Goal: Information Seeking & Learning: Find specific fact

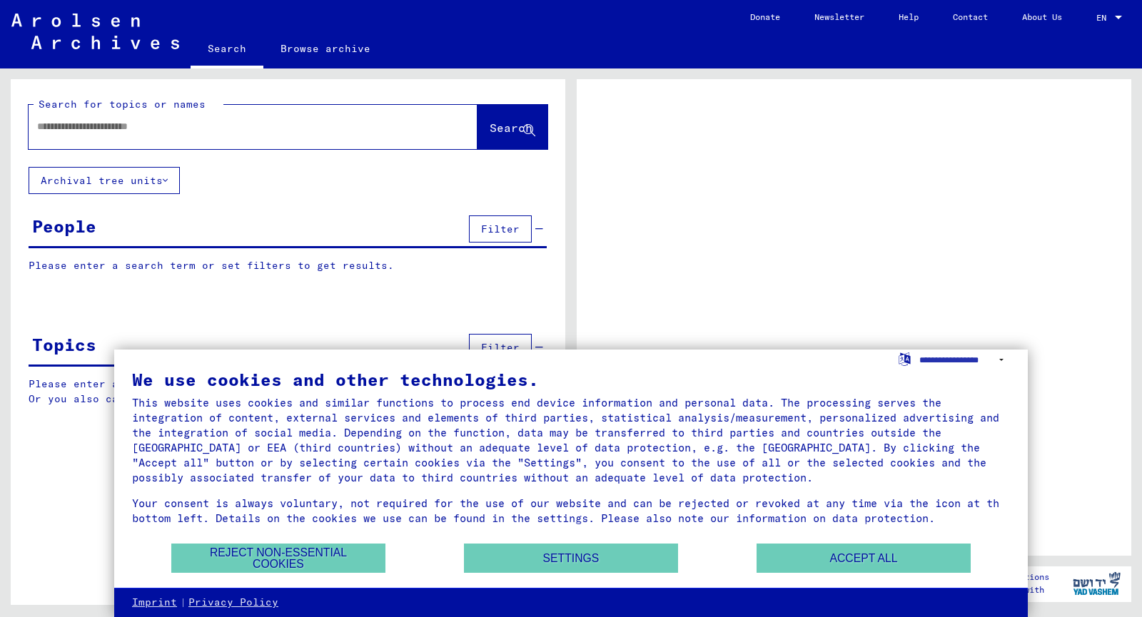
click at [103, 116] on div at bounding box center [236, 127] width 415 height 32
click at [868, 559] on button "Accept all" at bounding box center [864, 558] width 214 height 29
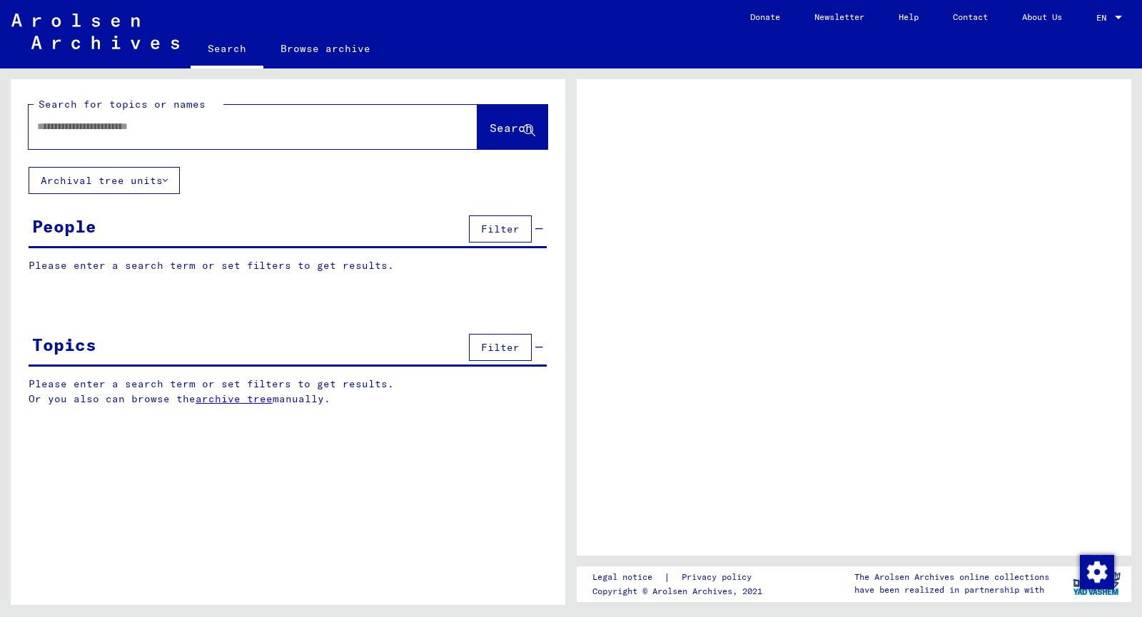
click at [171, 131] on input "text" at bounding box center [240, 126] width 406 height 15
type input "**********"
click at [498, 131] on span "Search" at bounding box center [511, 128] width 43 height 14
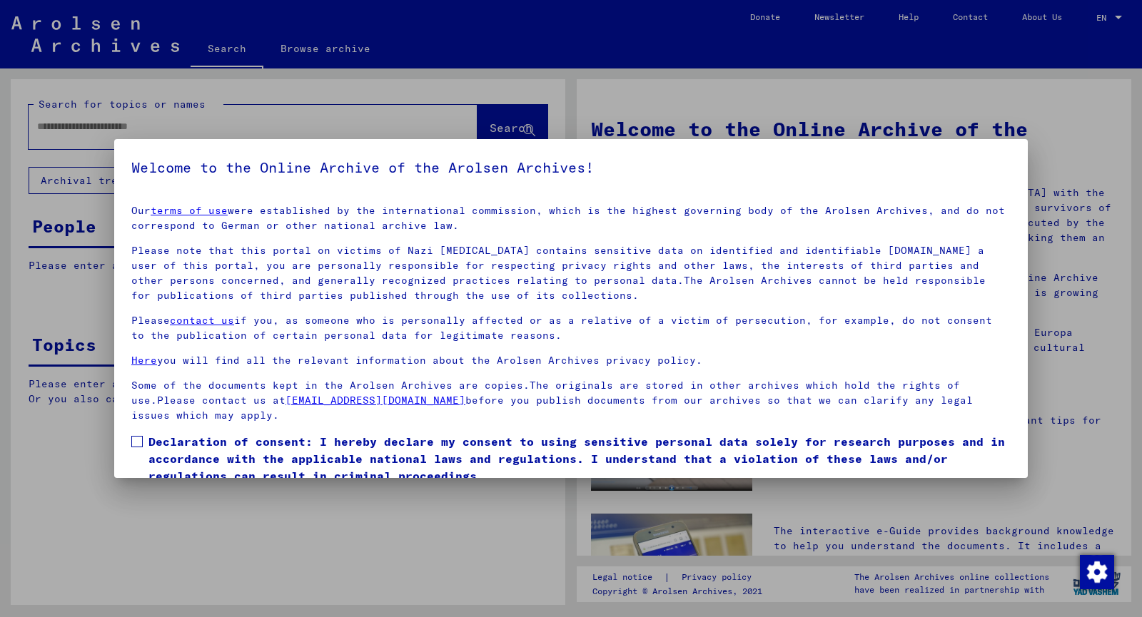
drag, startPoint x: 1015, startPoint y: 385, endPoint x: 1022, endPoint y: 428, distance: 43.4
click at [1023, 435] on mat-dialog-container "Welcome to the Online Archive of the Arolsen Archives! Our terms of use were es…" at bounding box center [571, 309] width 914 height 340
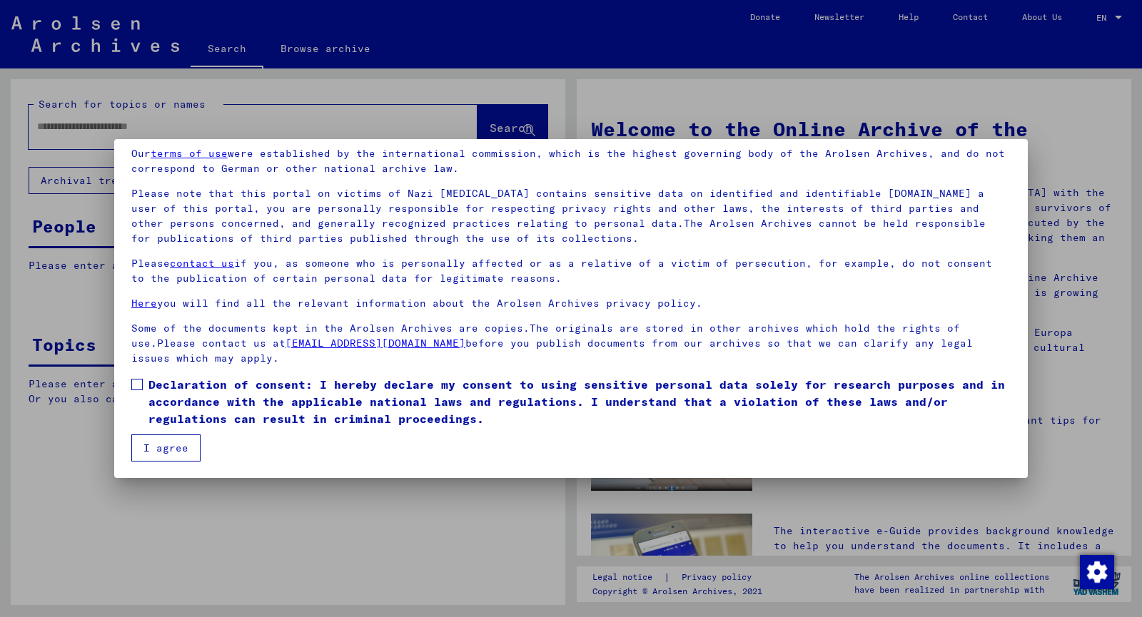
click at [133, 386] on span at bounding box center [136, 384] width 11 height 11
click at [156, 448] on button "I agree" at bounding box center [165, 448] width 69 height 27
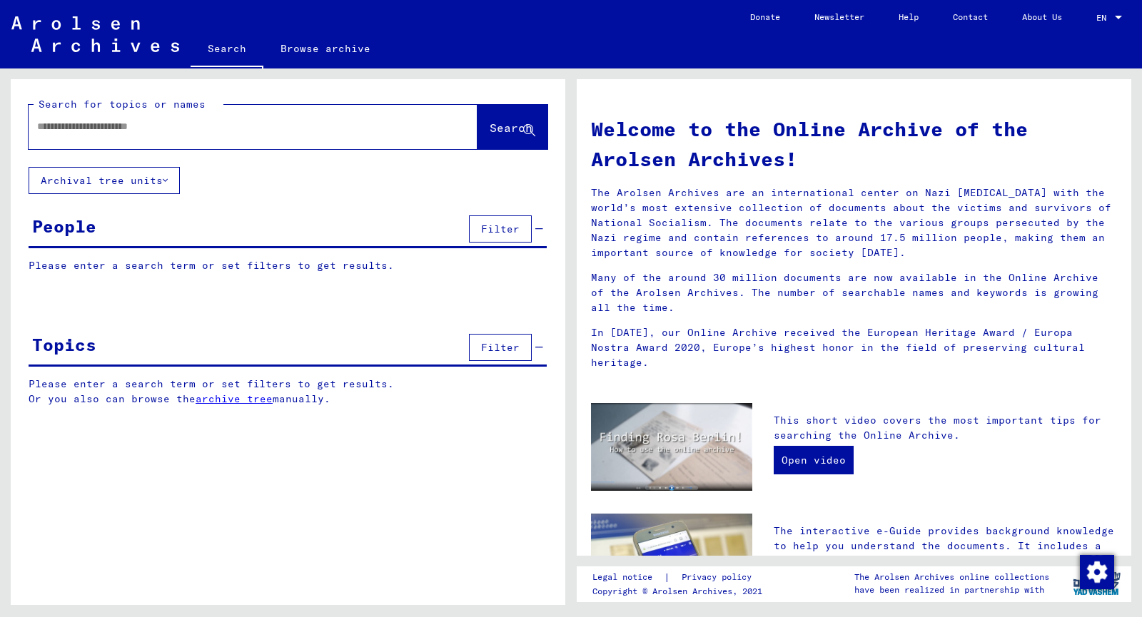
click at [235, 139] on div at bounding box center [232, 127] width 406 height 32
click at [236, 128] on input "text" at bounding box center [236, 126] width 398 height 15
click at [500, 222] on button "Filter" at bounding box center [500, 229] width 63 height 27
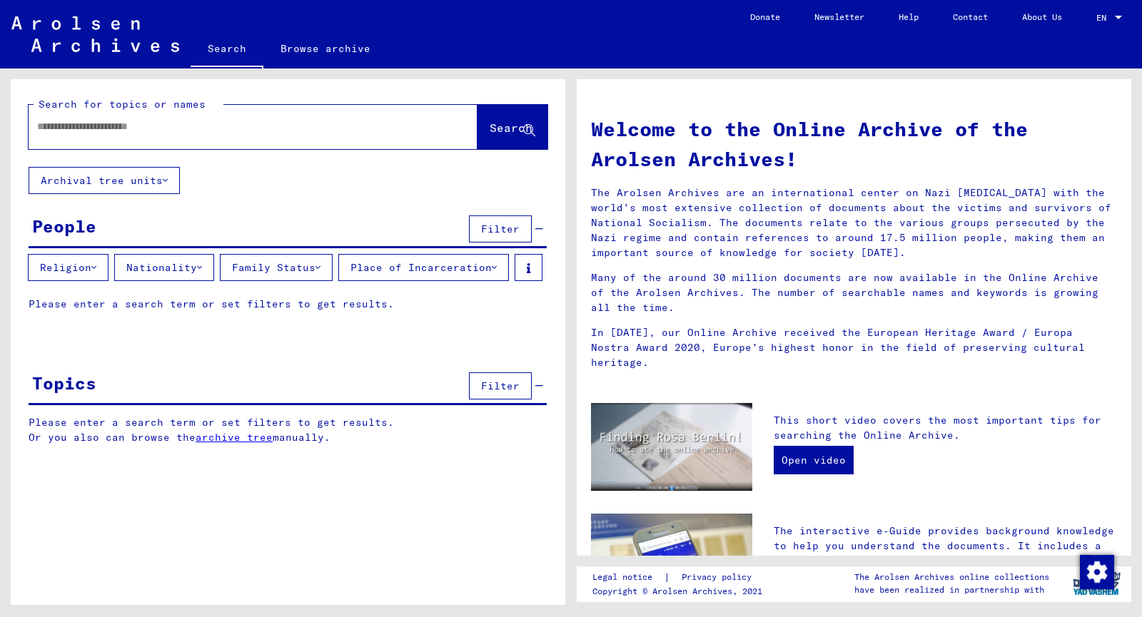
click at [103, 227] on div "People Filter" at bounding box center [288, 230] width 518 height 36
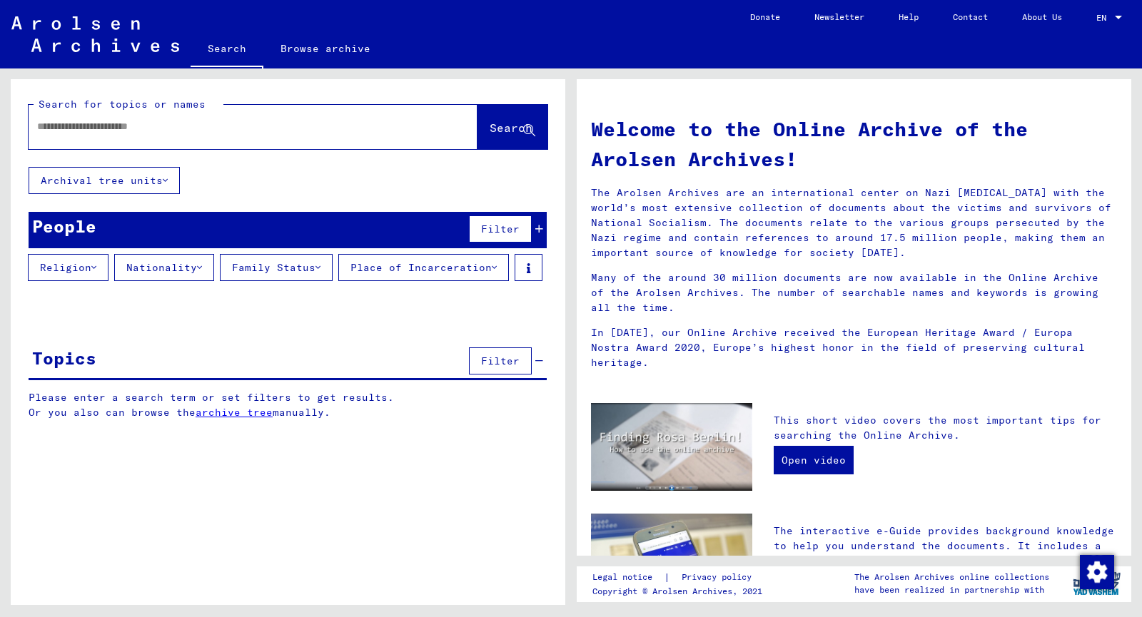
click at [103, 114] on div at bounding box center [232, 127] width 406 height 32
click at [104, 123] on input "text" at bounding box center [236, 126] width 398 height 15
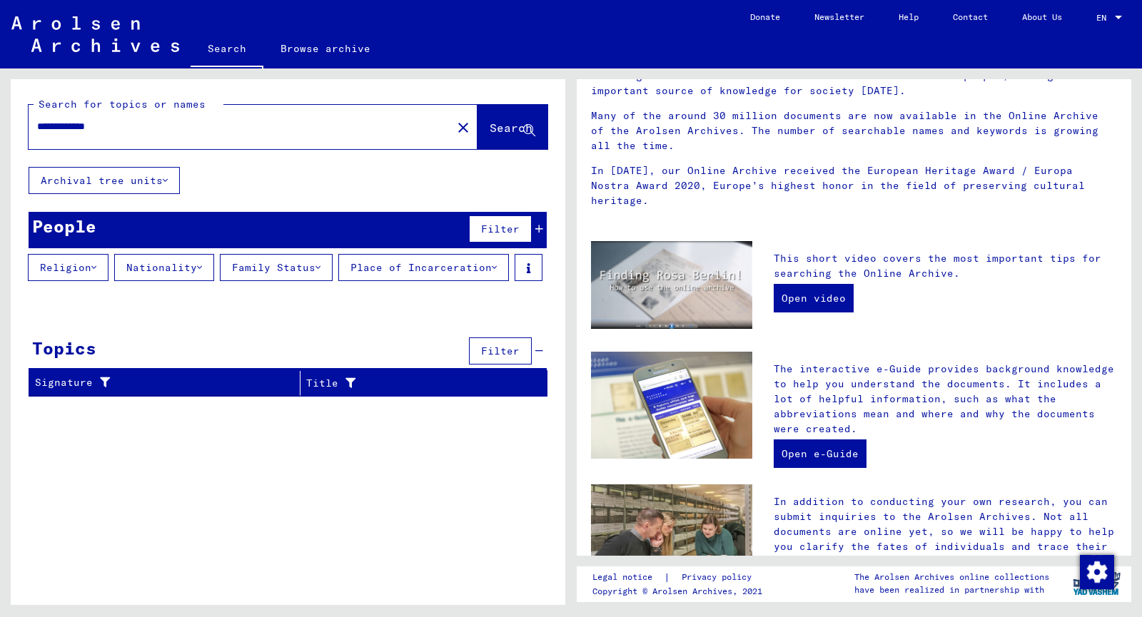
scroll to position [164, 0]
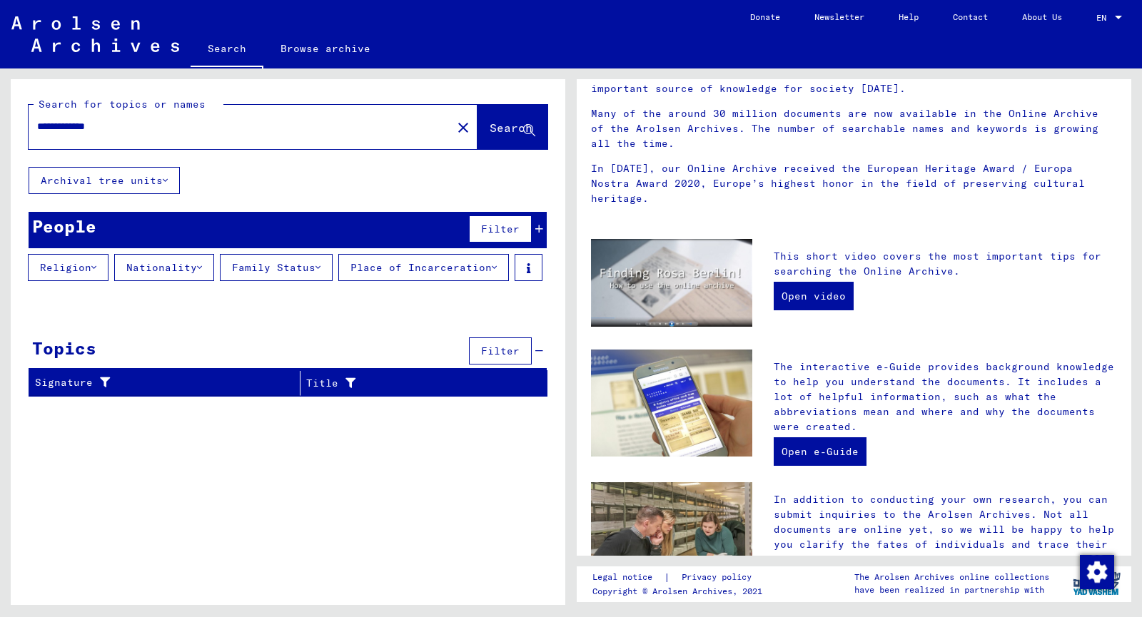
drag, startPoint x: 130, startPoint y: 131, endPoint x: 87, endPoint y: 129, distance: 42.9
click at [87, 129] on input "**********" at bounding box center [236, 126] width 398 height 15
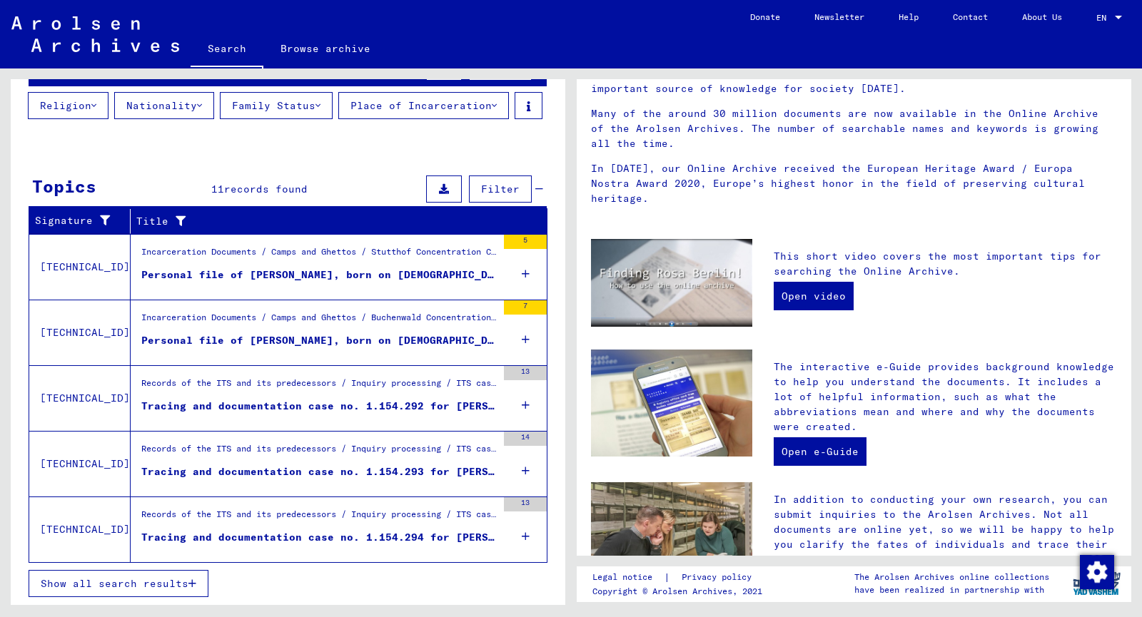
scroll to position [188, 0]
click at [357, 540] on div "Tracing and documentation case no. 1.154.294 for [PERSON_NAME] born [DEMOGRAPHI…" at bounding box center [318, 537] width 355 height 15
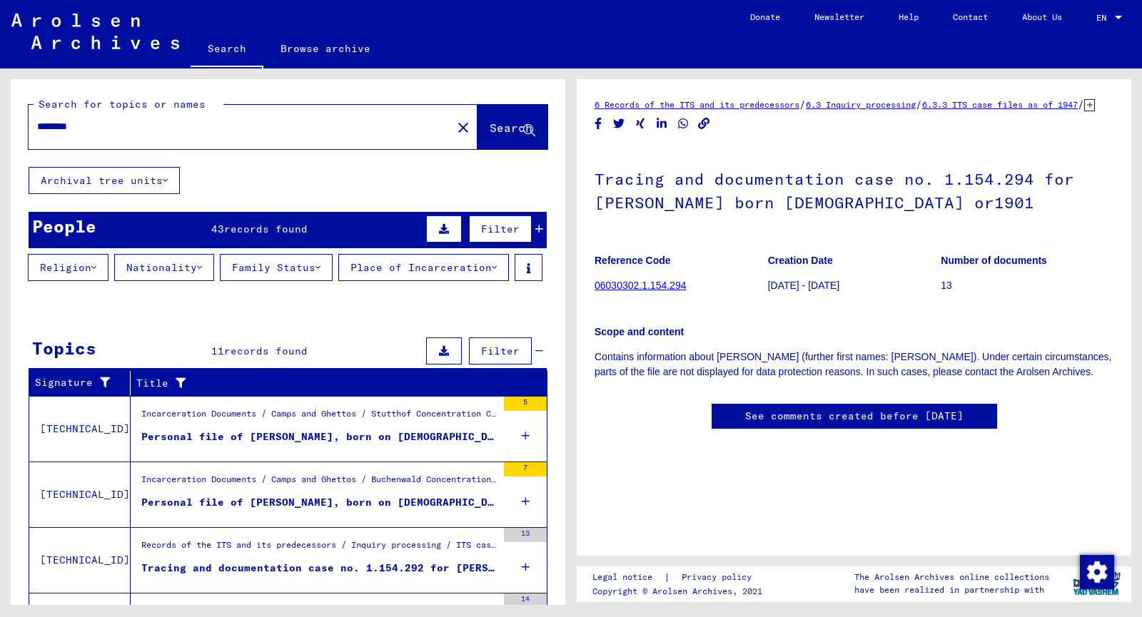
drag, startPoint x: 49, startPoint y: 121, endPoint x: 0, endPoint y: 127, distance: 49.6
click at [0, 127] on div "Search for topics or names ******** close Search Archival tree units People 43 …" at bounding box center [285, 337] width 571 height 537
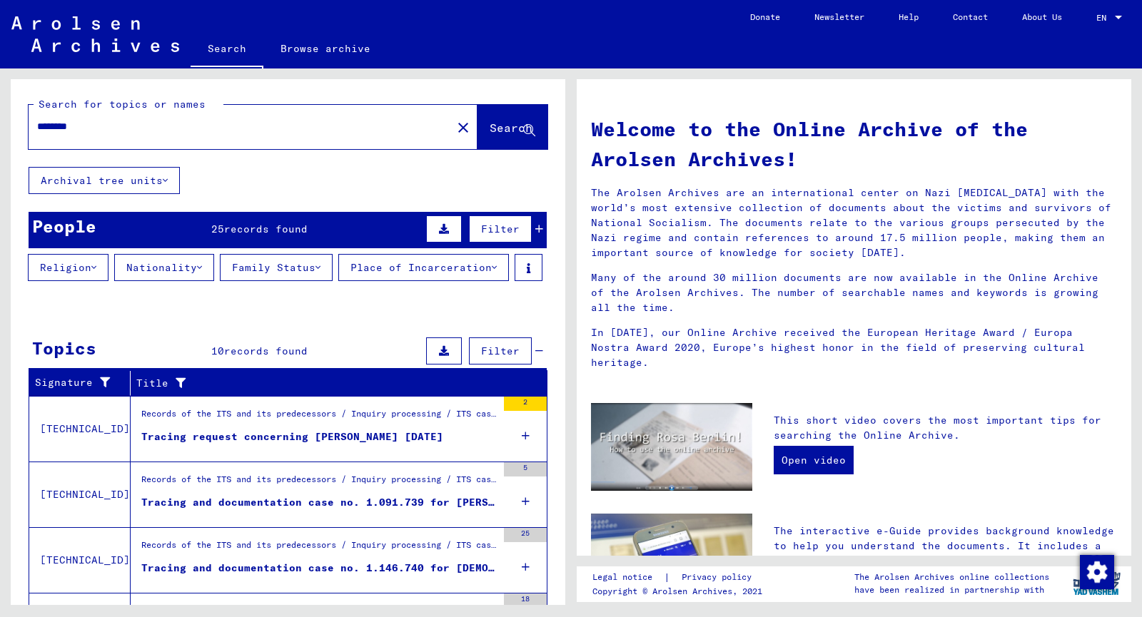
click at [282, 445] on div "Tracing request concerning [PERSON_NAME] [DATE]" at bounding box center [292, 437] width 302 height 15
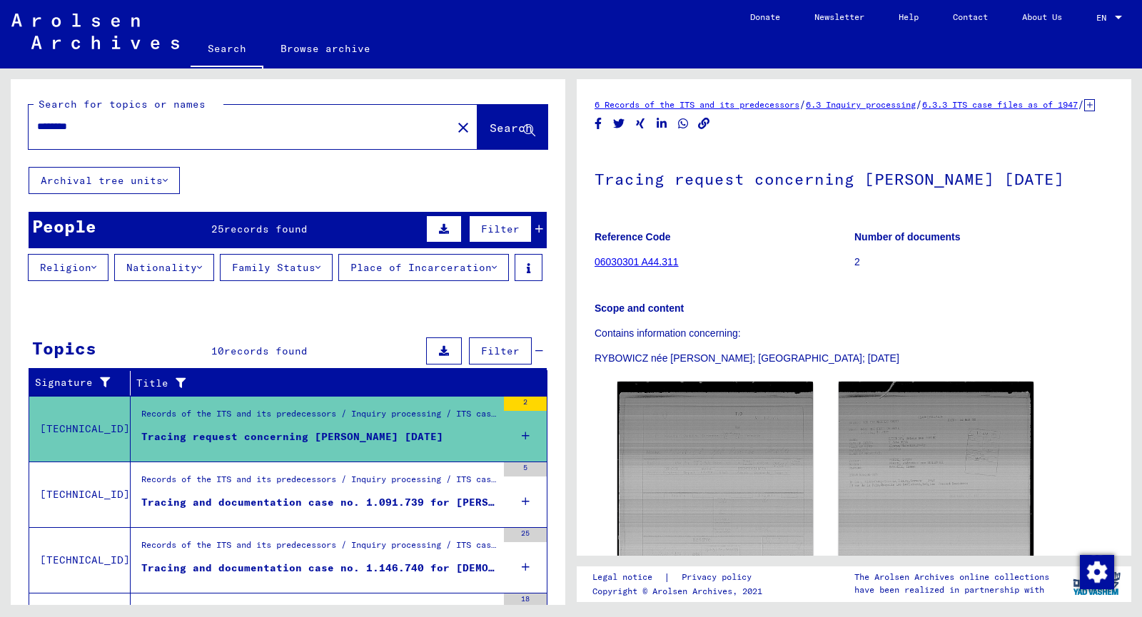
scroll to position [71, 0]
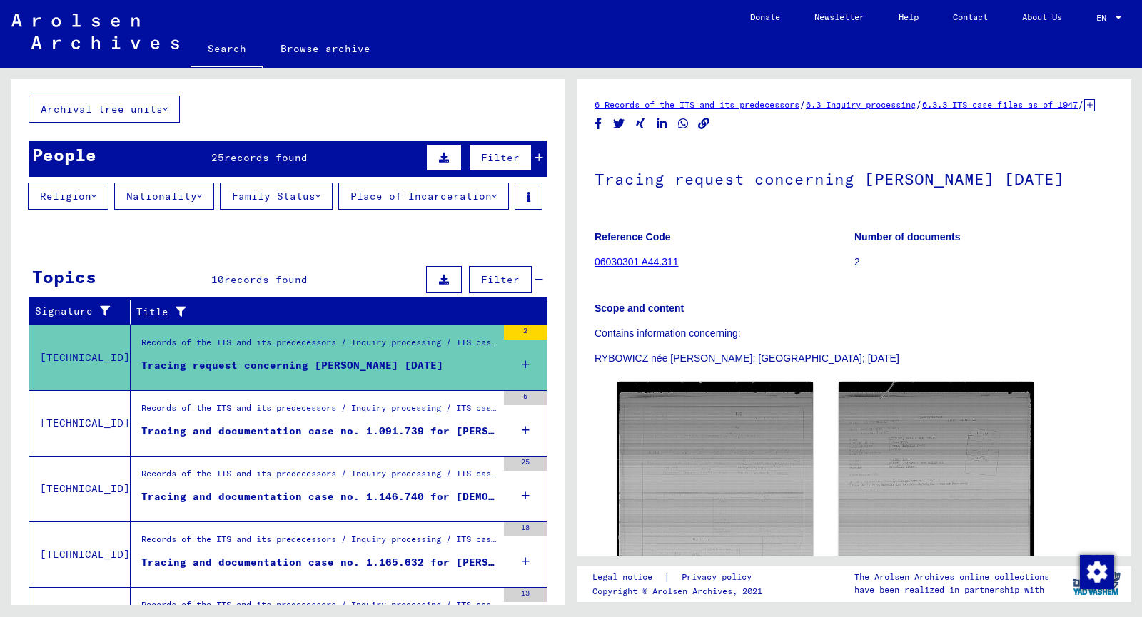
click at [376, 439] on div "Tracing and documentation case no. 1.091.739 for [PERSON_NAME] born [DEMOGRAPHI…" at bounding box center [318, 431] width 355 height 15
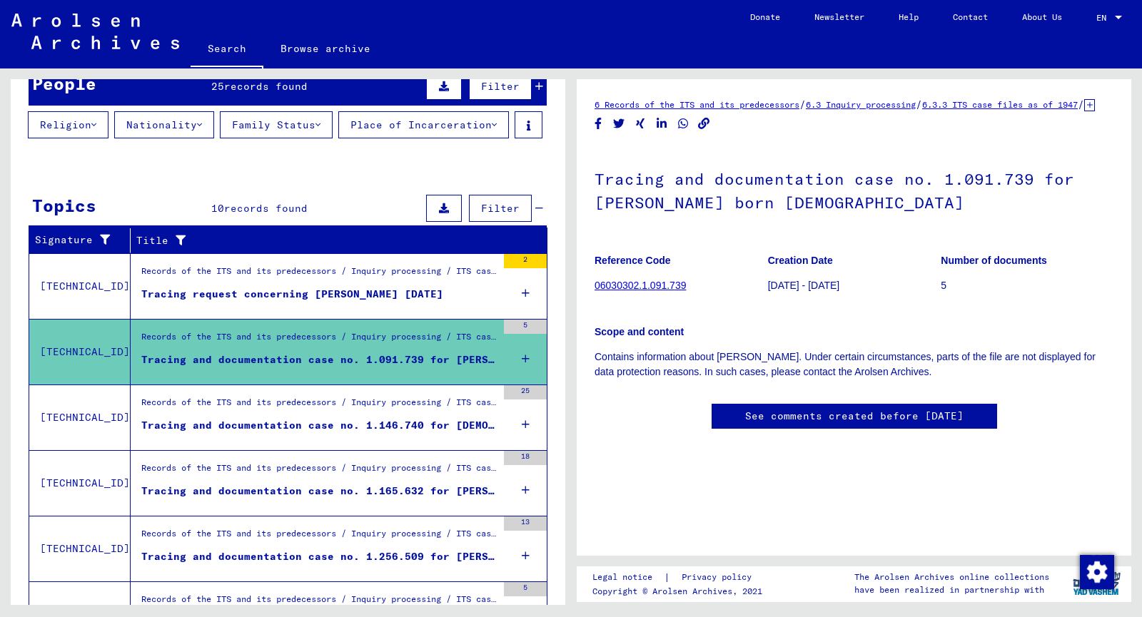
scroll to position [214, 0]
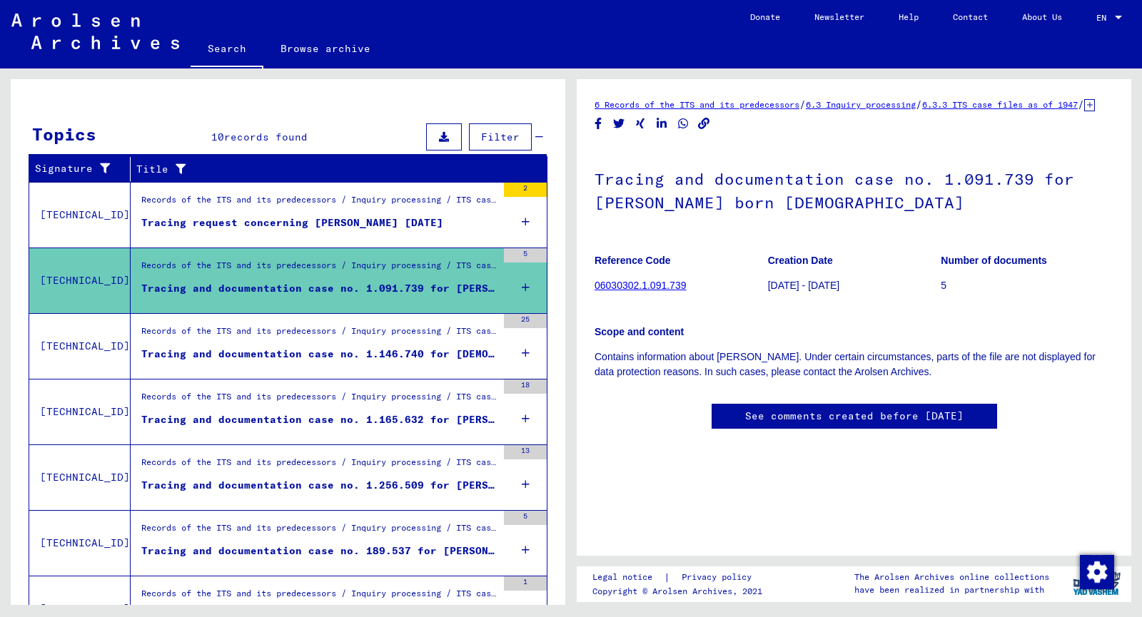
click at [365, 428] on div "Tracing and documentation case no. 1.165.632 for [PERSON_NAME] born [DEMOGRAPHI…" at bounding box center [318, 420] width 355 height 15
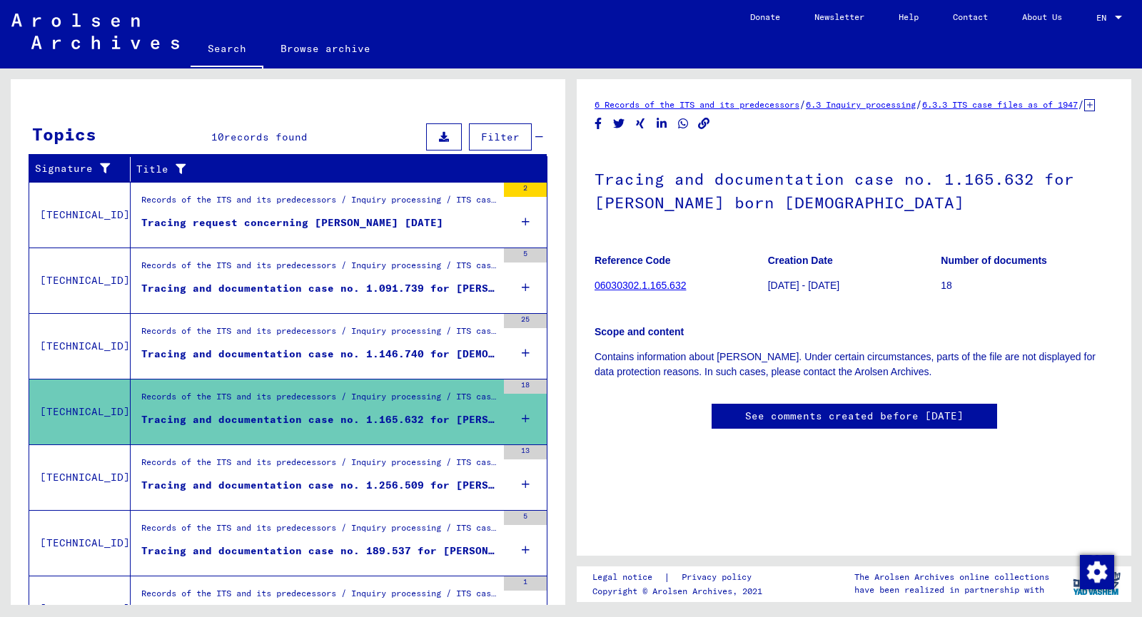
click at [355, 362] on div "Tracing and documentation case no. 1.146.740 for [DEMOGRAPHIC_DATA][PERSON_NAME…" at bounding box center [318, 354] width 355 height 15
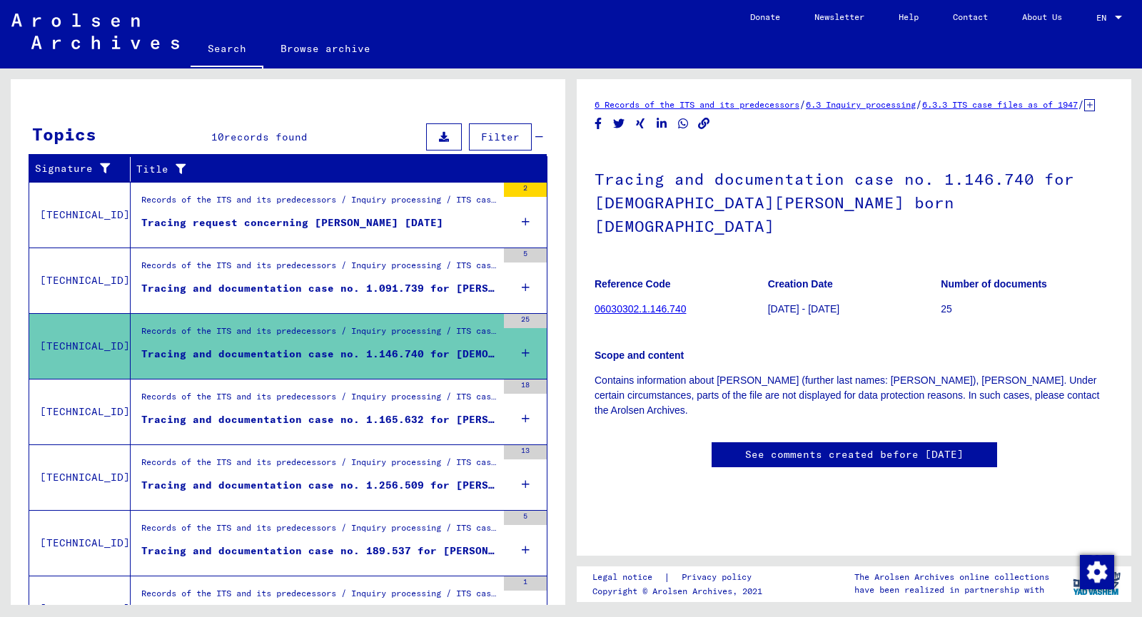
click at [361, 296] on div "Tracing and documentation case no. 1.091.739 for [PERSON_NAME] born [DEMOGRAPHI…" at bounding box center [318, 288] width 355 height 15
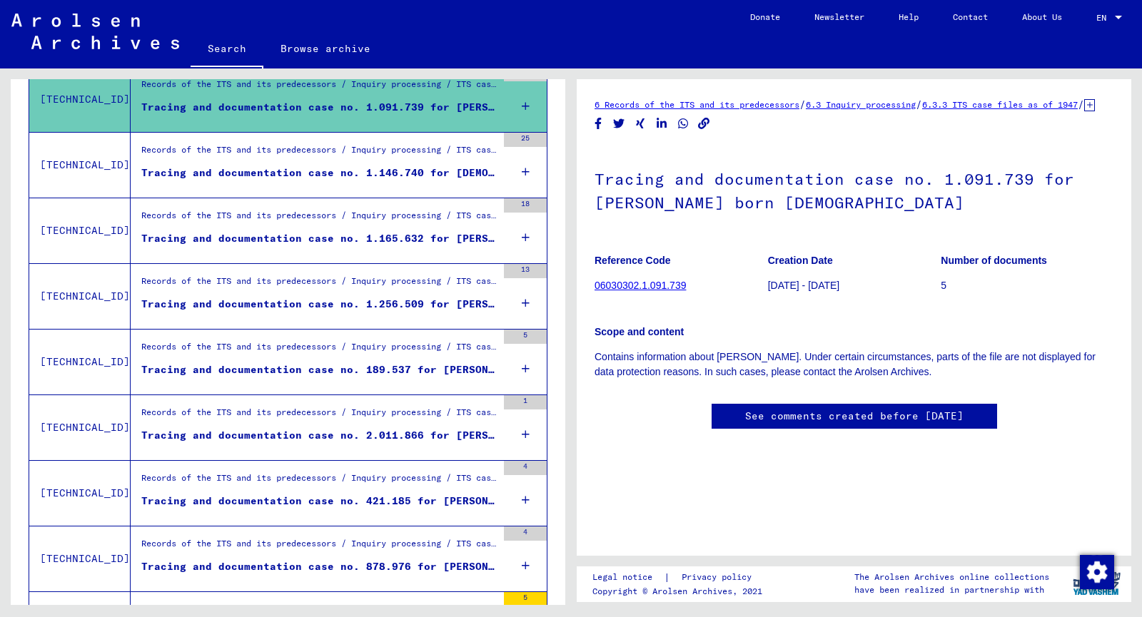
scroll to position [428, 0]
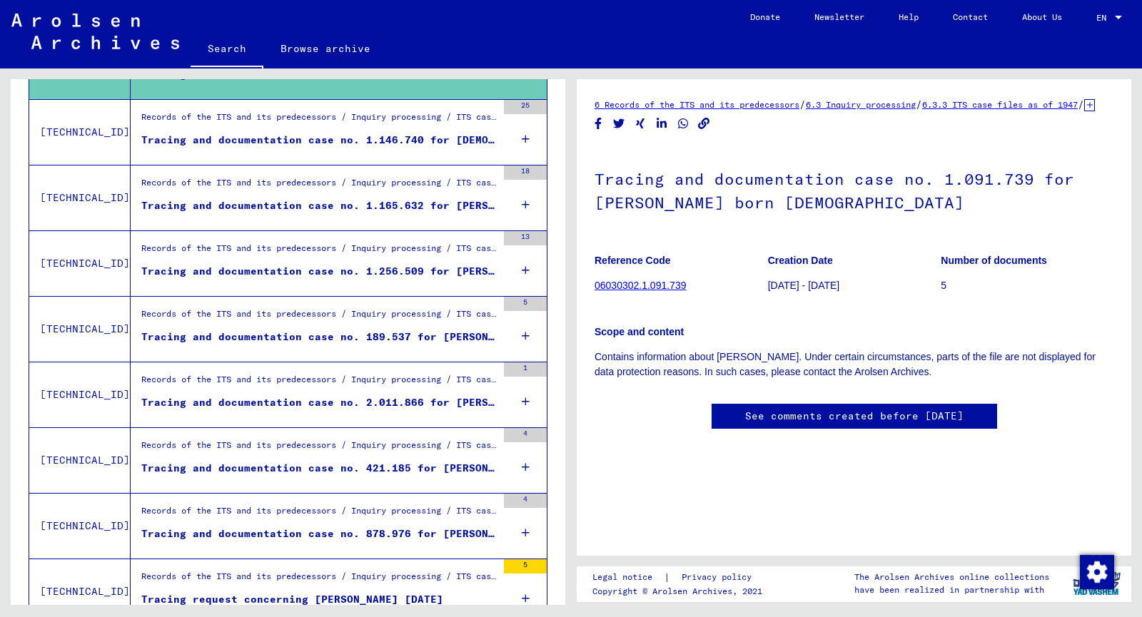
click at [358, 286] on figure "Tracing and documentation case no. 1.256.509 for [PERSON_NAME] born [DEMOGRAPHI…" at bounding box center [318, 274] width 355 height 21
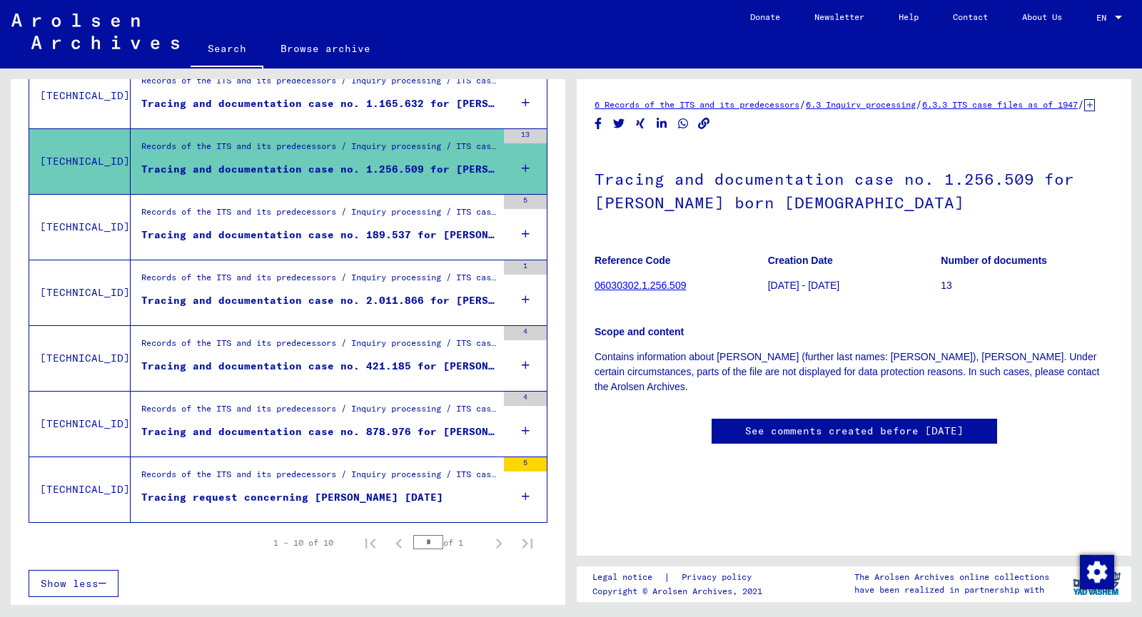
scroll to position [557, 0]
click at [358, 306] on div "Tracing and documentation case no. 2.011.866 for [PERSON_NAME] born [DEMOGRAPHI…" at bounding box center [318, 300] width 355 height 15
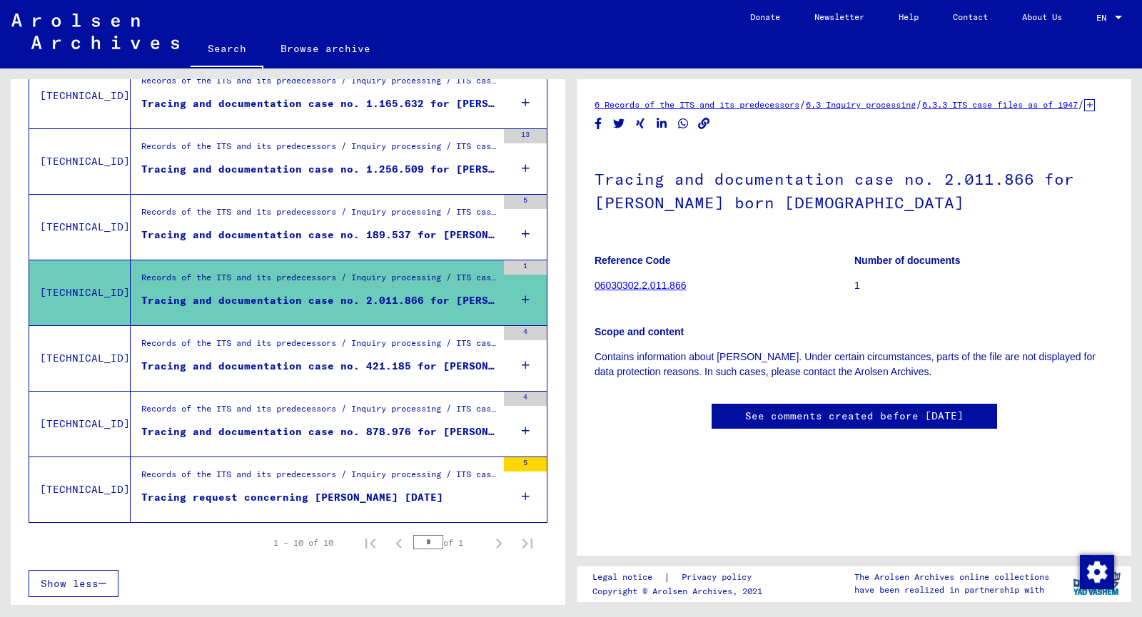
click at [359, 366] on div "Tracing and documentation case no. 421.185 for [PERSON_NAME] born [DEMOGRAPHIC_…" at bounding box center [318, 366] width 355 height 15
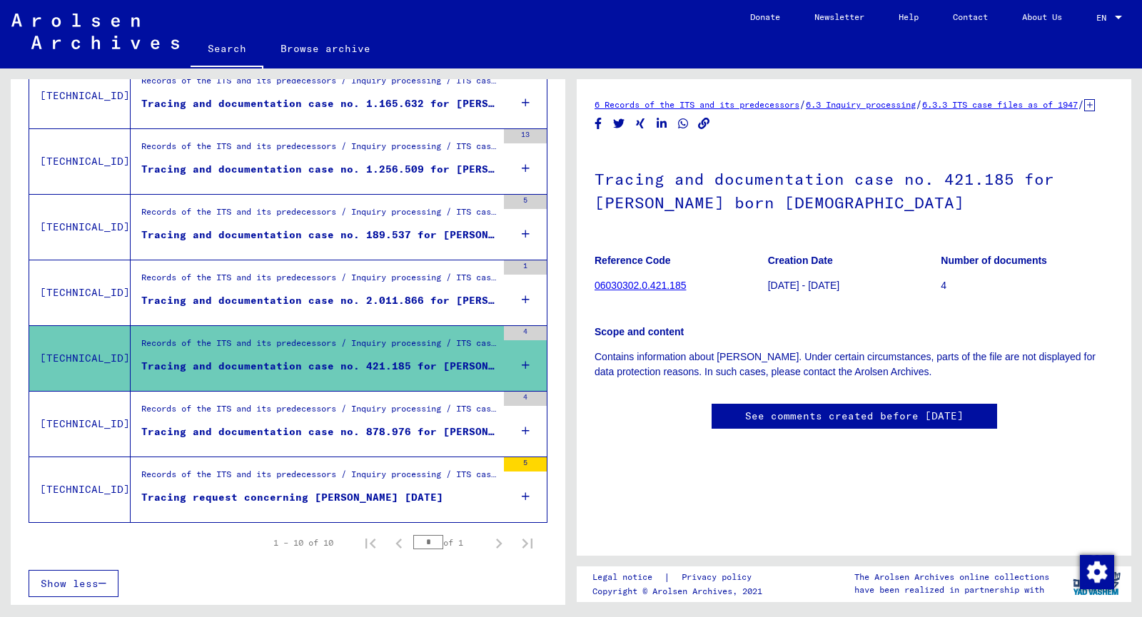
click at [362, 427] on div "Tracing and documentation case no. 878.976 for [PERSON_NAME] born [DEMOGRAPHIC_…" at bounding box center [318, 432] width 355 height 15
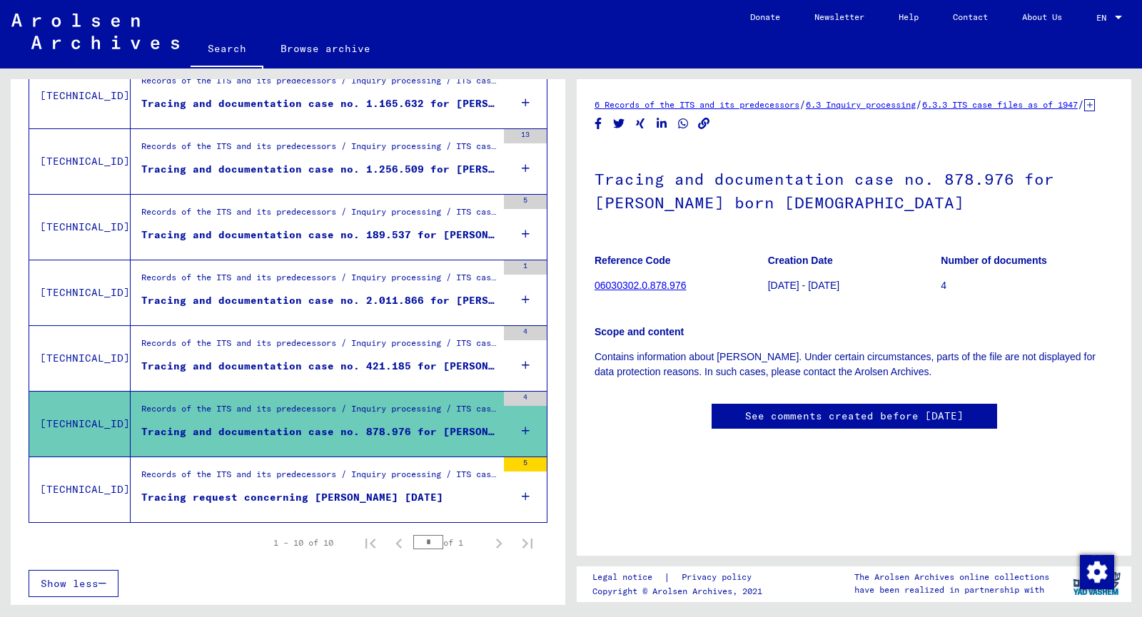
click at [366, 488] on figure "Records of the ITS and its predecessors / Inquiry processing / ITS case files a…" at bounding box center [318, 478] width 355 height 21
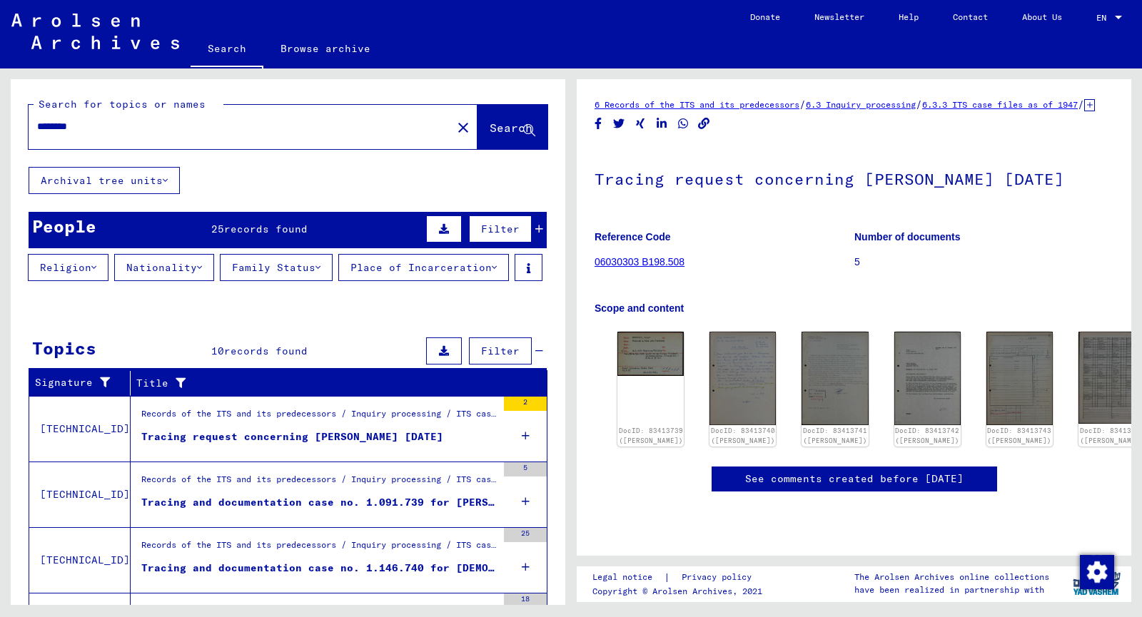
drag, startPoint x: 119, startPoint y: 133, endPoint x: 6, endPoint y: 132, distance: 113.5
click at [11, 131] on div "Search for topics or names ******** close Search" at bounding box center [288, 123] width 555 height 88
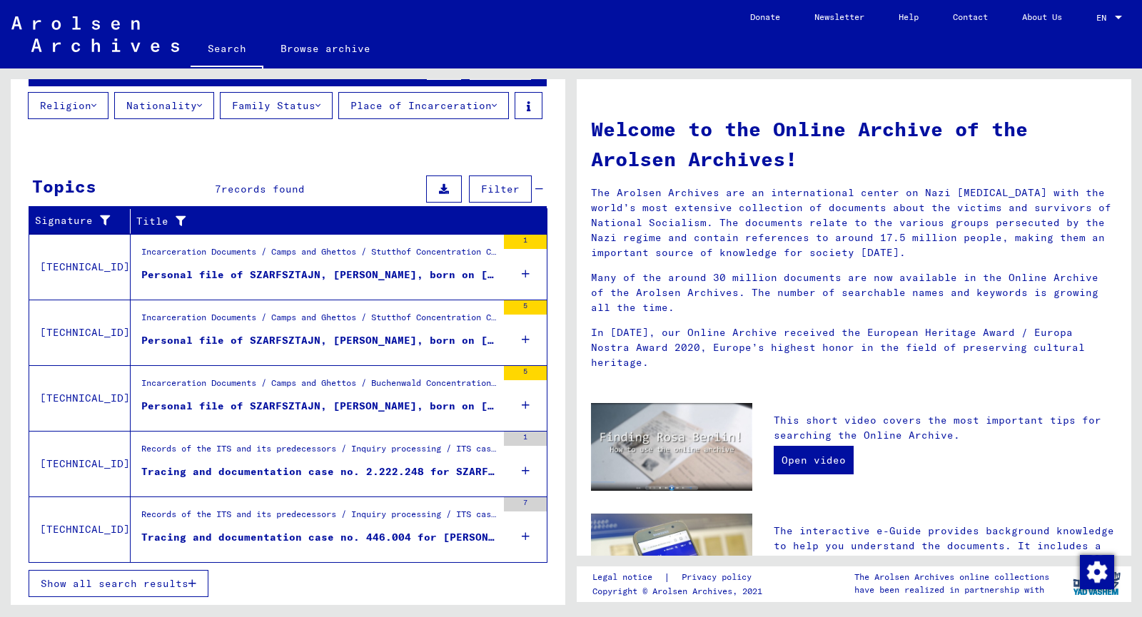
click at [315, 472] on div "Tracing and documentation case no. 2.222.248 for SZARFSZTAJN, ABUS born [DEMOGR…" at bounding box center [318, 472] width 355 height 15
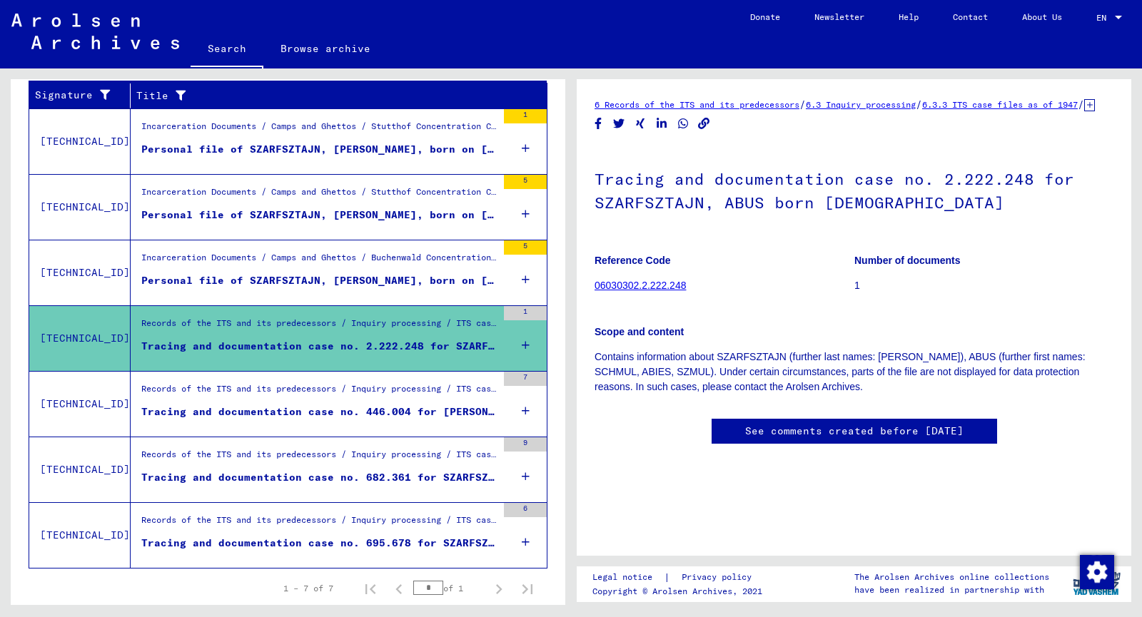
scroll to position [331, 0]
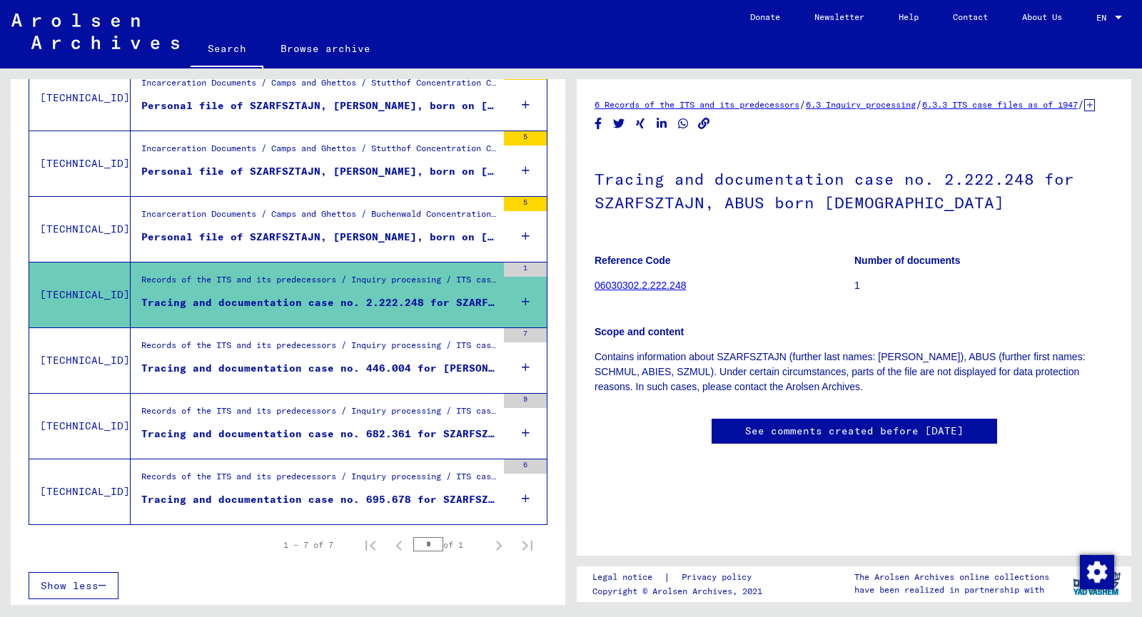
click at [334, 508] on div "Tracing and documentation case no. 695.678 for SZARFSZTAJN, [DEMOGRAPHIC_DATA] …" at bounding box center [318, 500] width 355 height 15
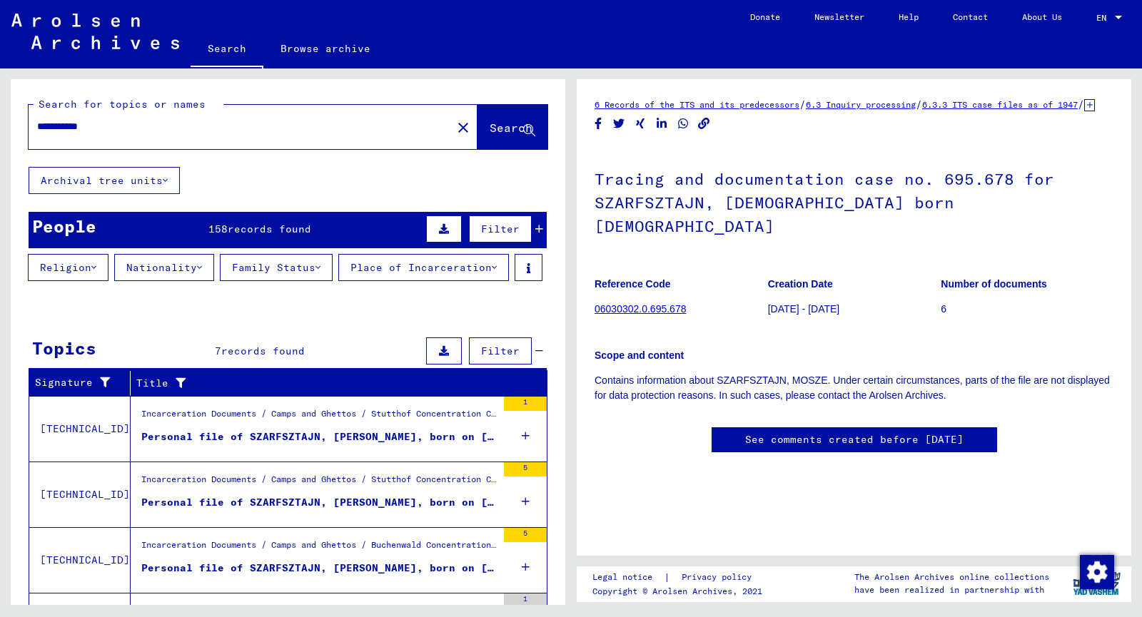
click at [124, 124] on input "**********" at bounding box center [240, 126] width 406 height 15
type input "**********"
